Goal: Task Accomplishment & Management: Complete application form

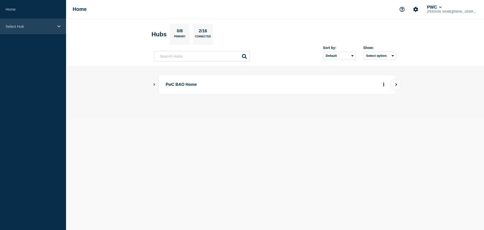
click at [36, 29] on div "Select Hub" at bounding box center [33, 26] width 66 height 15
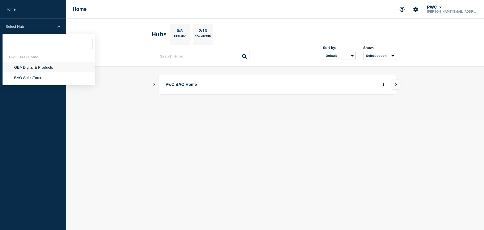
click at [30, 69] on li "GEA Digital & Products" at bounding box center [49, 67] width 93 height 10
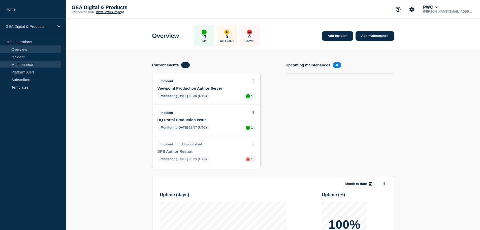
click at [24, 64] on link "Maintenance" at bounding box center [30, 64] width 61 height 8
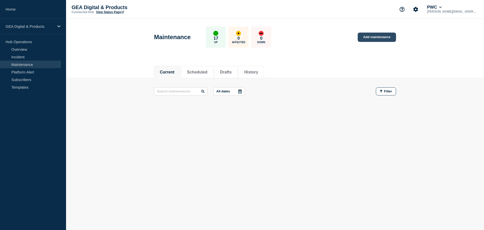
click at [376, 37] on link "Add maintenance" at bounding box center [377, 37] width 38 height 9
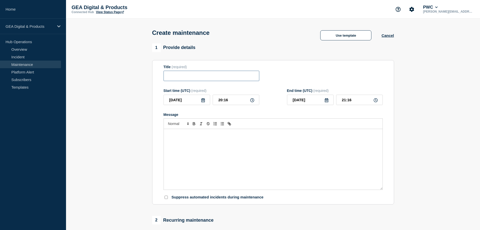
click at [178, 79] on input "Title" at bounding box center [212, 76] width 96 height 10
paste input "Author Outage Due to DPE Production Deployment"
type input "Author Outage Due to DPE Production Deployment"
click at [196, 144] on div "Message" at bounding box center [273, 159] width 219 height 60
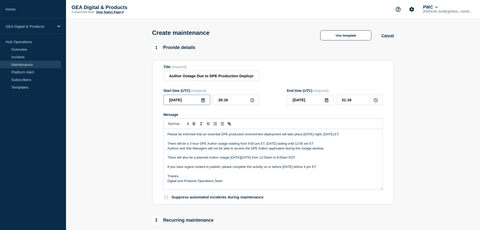
click at [205, 100] on input "[DATE]" at bounding box center [187, 99] width 47 height 10
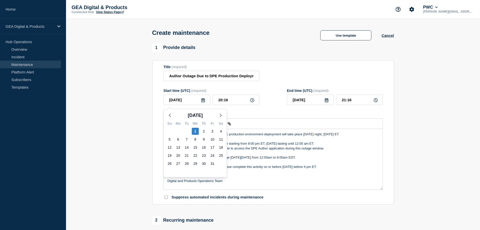
click at [204, 102] on icon at bounding box center [203, 100] width 4 height 4
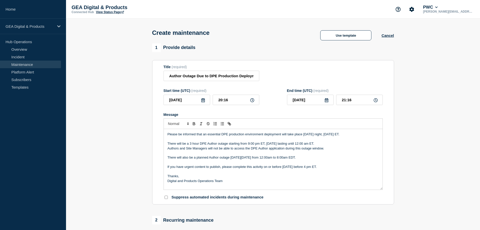
click at [204, 102] on icon at bounding box center [203, 100] width 4 height 4
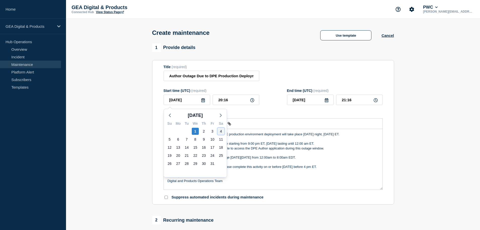
click at [221, 132] on div "4" at bounding box center [220, 131] width 7 height 7
type input "[DATE]"
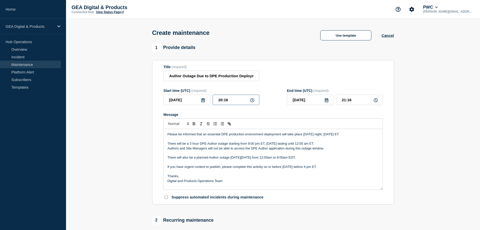
drag, startPoint x: 229, startPoint y: 100, endPoint x: 210, endPoint y: 100, distance: 18.4
click at [210, 100] on div "[DATE] 20:16" at bounding box center [212, 99] width 96 height 10
type input "01:00"
type input "02:00"
click at [259, 90] on div "Start time (UTC) (required)" at bounding box center [212, 90] width 96 height 4
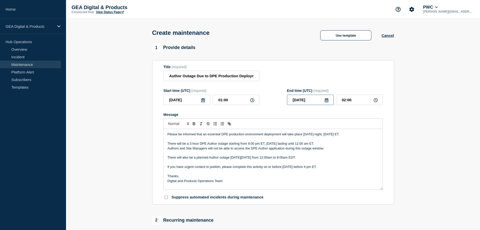
click at [312, 101] on input "[DATE]" at bounding box center [310, 99] width 47 height 10
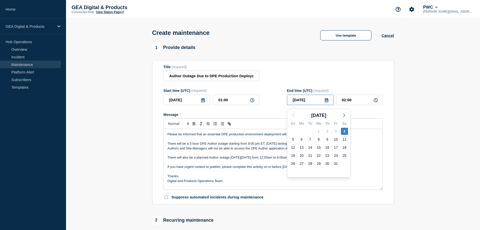
click at [324, 101] on input "[DATE]" at bounding box center [310, 99] width 47 height 10
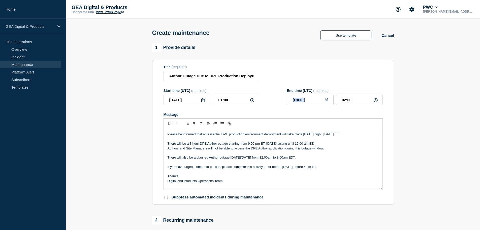
click at [326, 101] on icon at bounding box center [327, 100] width 4 height 4
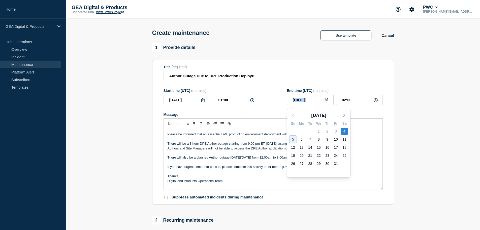
click at [293, 140] on div "5" at bounding box center [293, 139] width 7 height 7
type input "[DATE]"
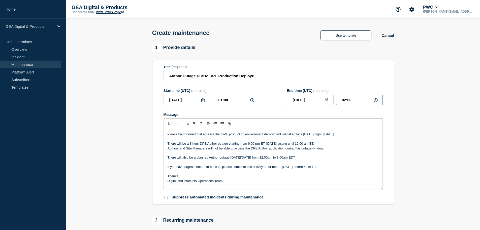
click at [354, 102] on input "02:00" at bounding box center [359, 99] width 47 height 10
type input "02:30"
click at [422, 124] on section "1 Provide details Title (required) Author Outage Due to DPE Production Deployme…" at bounding box center [273, 218] width 414 height 350
click at [291, 147] on p "Authors and Site Managers will not be able to access the DPE Author application…" at bounding box center [273, 148] width 211 height 5
click at [313, 160] on p "There will also be a planned Author outage [DATE][DATE] from 12:00am to 8:00am …" at bounding box center [273, 157] width 211 height 5
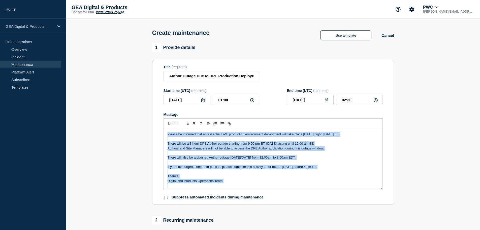
drag, startPoint x: 168, startPoint y: 135, endPoint x: 257, endPoint y: 185, distance: 102.3
click at [257, 185] on div "Please be informed that an essential DPE production environment deployment will…" at bounding box center [273, 159] width 219 height 60
copy div "Please be informed that an essential DPE production environment deployment will…"
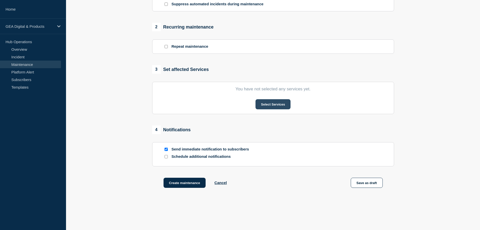
scroll to position [202, 0]
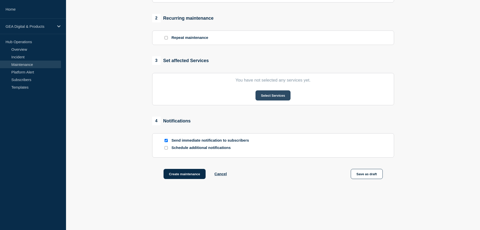
click at [273, 96] on button "Select Services" at bounding box center [273, 95] width 35 height 10
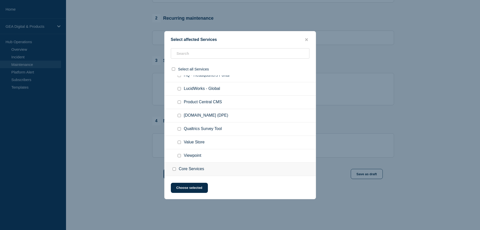
scroll to position [101, 0]
click at [178, 116] on input "PwC.COM (DPE) checkbox" at bounding box center [179, 114] width 3 height 3
checkbox input "true"
click at [193, 190] on button "Choose selected" at bounding box center [189, 187] width 37 height 10
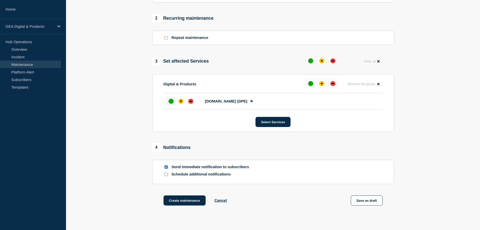
click at [169, 103] on div "up" at bounding box center [171, 101] width 5 height 5
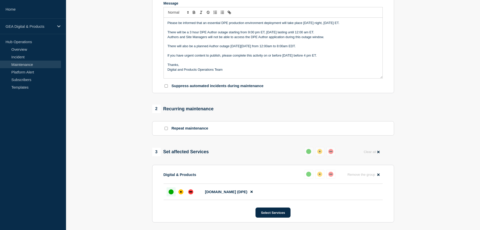
scroll to position [60, 0]
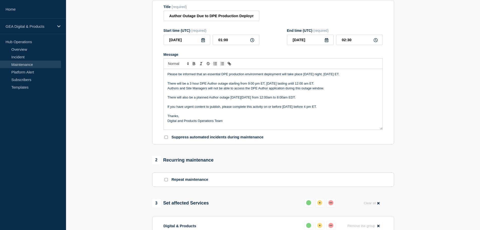
click at [107, 134] on section "1 Provide details Title (required) Author Outage Due to DPE Production Deployme…" at bounding box center [273, 171] width 414 height 376
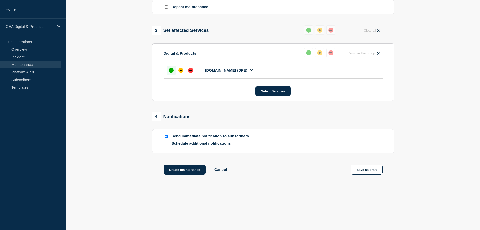
scroll to position [236, 0]
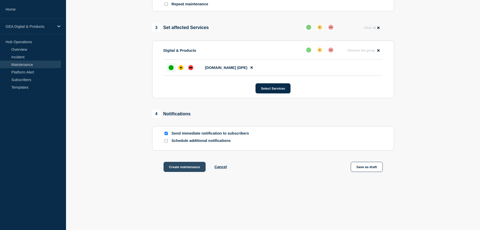
click at [178, 167] on button "Create maintenance" at bounding box center [185, 167] width 42 height 10
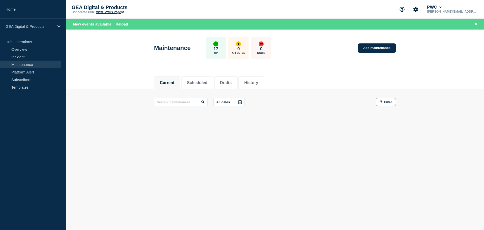
click at [230, 176] on body "Home GEA Digital & Products Hub Operations Overview Incident Maintenance Platfo…" at bounding box center [242, 115] width 484 height 230
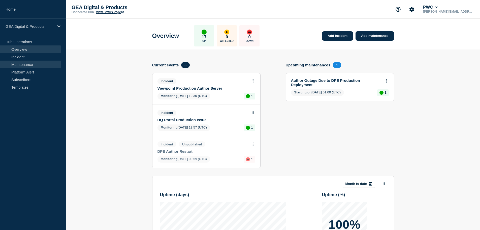
click at [29, 66] on link "Maintenance" at bounding box center [30, 64] width 61 height 8
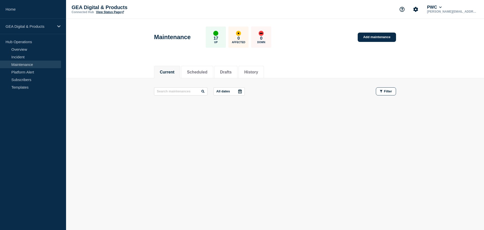
click at [171, 71] on button "Current" at bounding box center [167, 72] width 15 height 5
click at [207, 73] on button "Scheduled" at bounding box center [197, 72] width 20 height 5
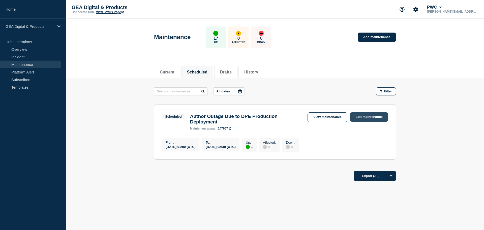
click at [367, 116] on link "Edit maintenance" at bounding box center [369, 116] width 38 height 9
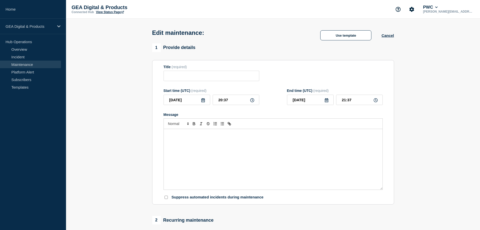
type input "Author Outage Due to DPE Production Deployment"
type input "[DATE]"
type input "01:00"
type input "[DATE]"
type input "02:30"
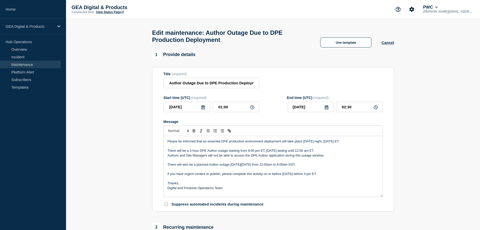
click at [292, 175] on p "If you have urgent content to publish, please complete this activity on or befo…" at bounding box center [273, 173] width 211 height 5
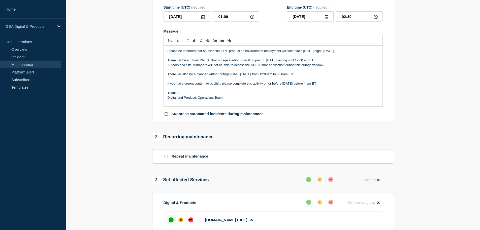
scroll to position [43, 0]
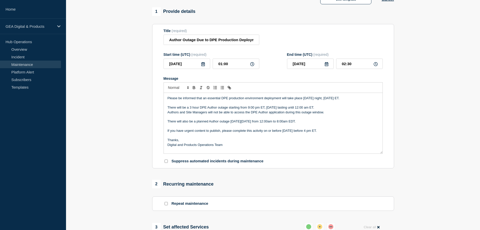
click at [185, 100] on p "Please be informed that an essential DPE production environment deployment will…" at bounding box center [273, 98] width 211 height 5
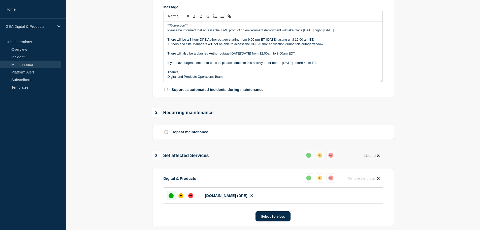
scroll to position [119, 0]
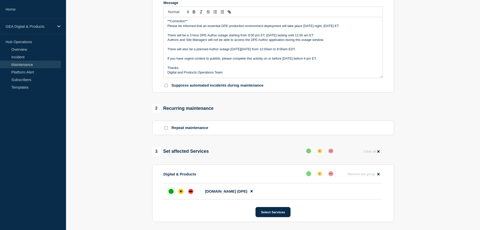
click at [297, 59] on p "If you have urgent content to publish, please complete this activity on or befo…" at bounding box center [273, 58] width 211 height 5
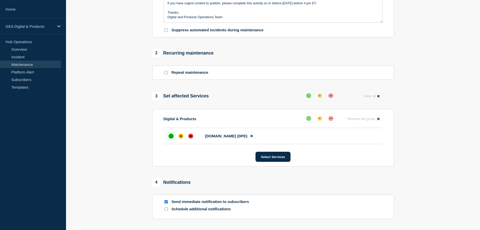
scroll to position [219, 0]
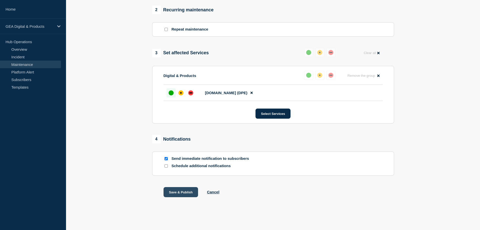
click at [184, 194] on button "Save & Publish" at bounding box center [181, 192] width 35 height 10
